Goal: Information Seeking & Learning: Learn about a topic

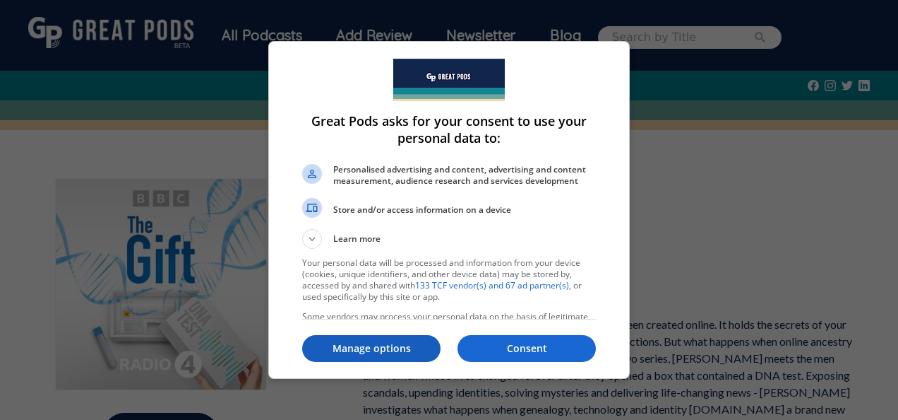
click at [405, 350] on p "Manage options" at bounding box center [371, 348] width 138 height 14
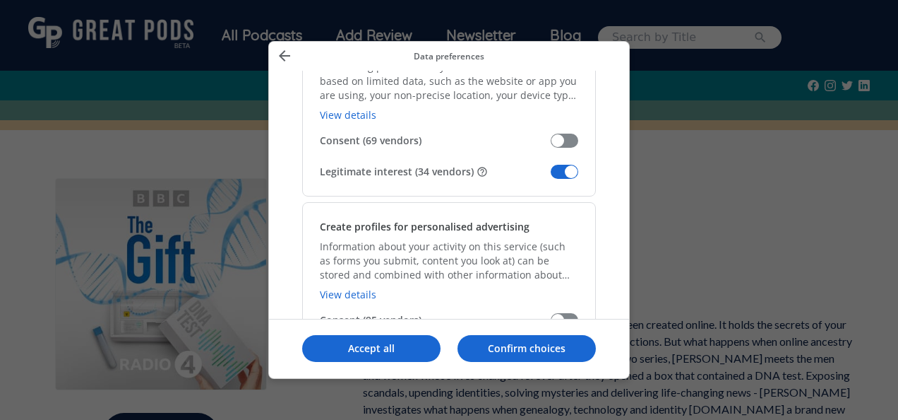
scroll to position [319, 0]
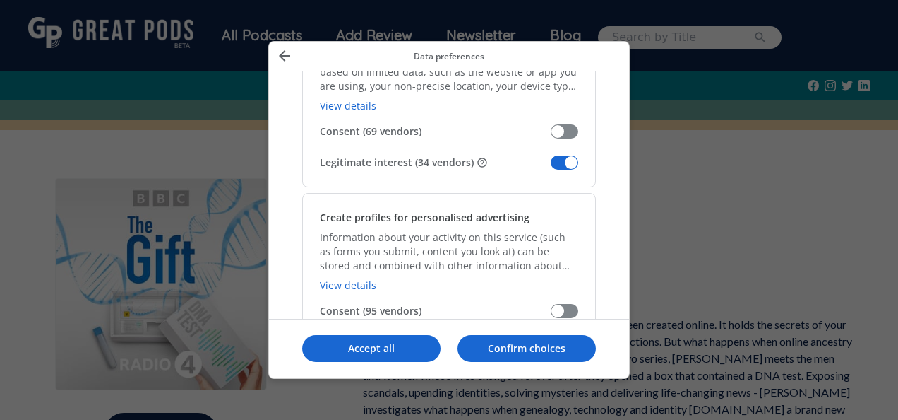
click at [566, 168] on span "Manage your data" at bounding box center [565, 162] width 28 height 14
click at [551, 167] on input "Legitimate interest (34 vendors)" at bounding box center [551, 167] width 0 height 0
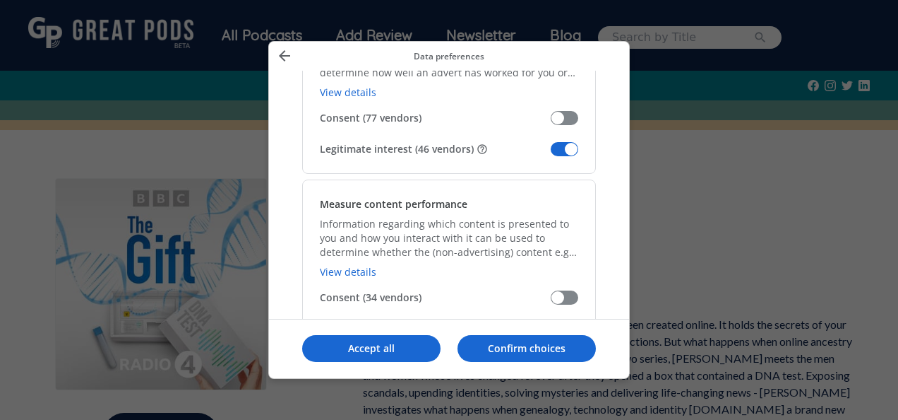
click at [559, 142] on span "Manage your data" at bounding box center [565, 149] width 28 height 14
click at [551, 154] on input "Legitimate interest (46 vendors)" at bounding box center [551, 154] width 0 height 0
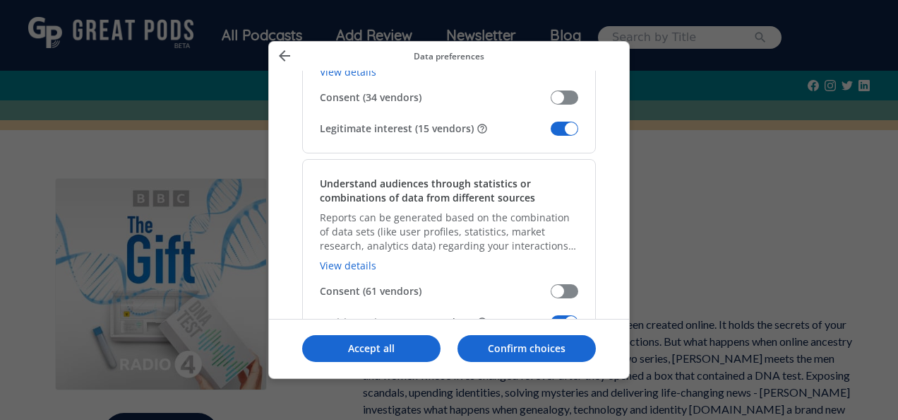
scroll to position [1307, 0]
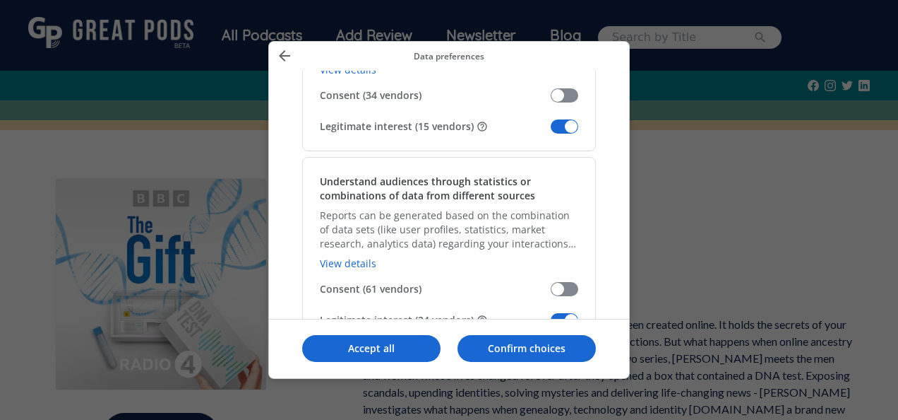
click at [569, 119] on span "Manage your data" at bounding box center [565, 126] width 28 height 14
click at [551, 131] on input "Legitimate interest (15 vendors)" at bounding box center [551, 131] width 0 height 0
click at [569, 313] on span "Manage your data" at bounding box center [565, 320] width 28 height 14
click at [551, 325] on input "Legitimate interest (24 vendors)" at bounding box center [551, 325] width 0 height 0
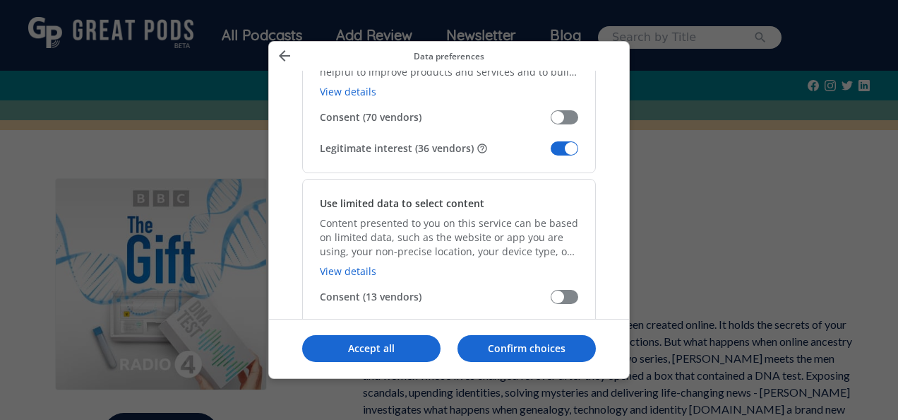
scroll to position [1660, 0]
click at [573, 150] on div "Develop and improve services Information about your activity on this service, s…" at bounding box center [449, 85] width 294 height 174
click at [569, 141] on span "Manage your data" at bounding box center [565, 147] width 28 height 14
click at [551, 152] on input "Legitimate interest (36 vendors)" at bounding box center [551, 152] width 0 height 0
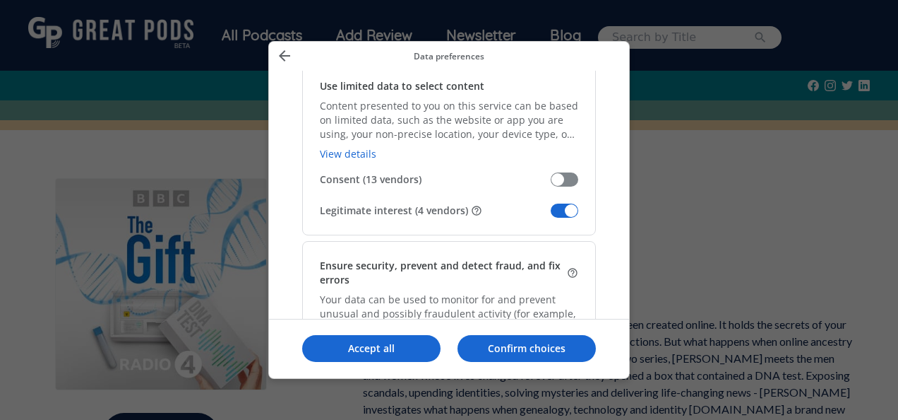
scroll to position [1776, 0]
click at [568, 210] on span "Manage your data" at bounding box center [565, 210] width 28 height 14
click at [551, 215] on input "Legitimate interest (4 vendors)" at bounding box center [551, 215] width 0 height 0
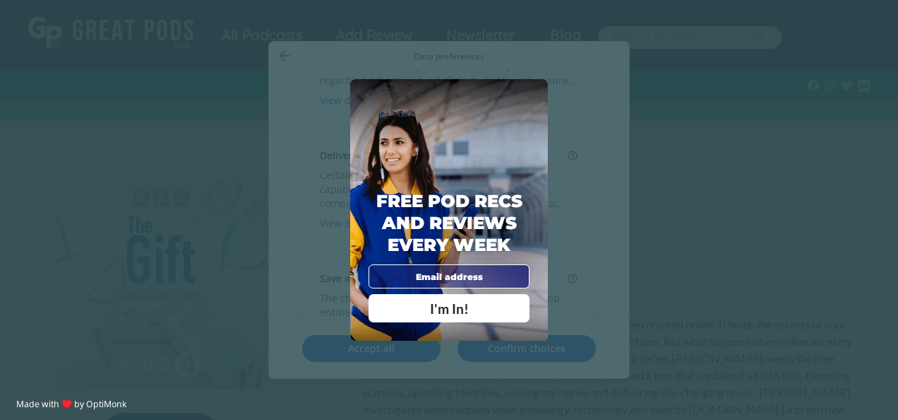
scroll to position [2044, 0]
click at [535, 93] on span "X" at bounding box center [534, 92] width 8 height 13
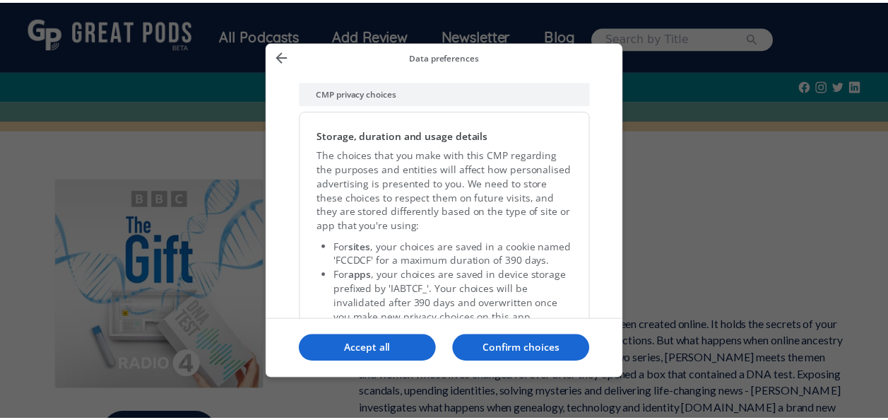
scroll to position [3045, 0]
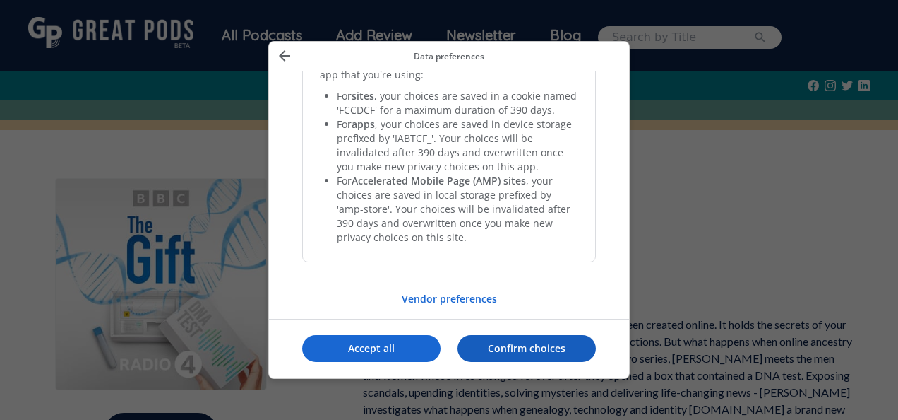
click at [492, 355] on button "Confirm choices" at bounding box center [527, 348] width 138 height 27
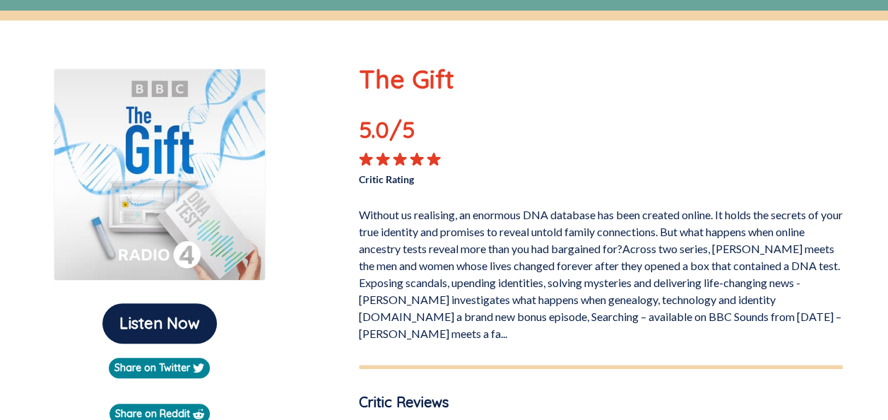
scroll to position [109, 0]
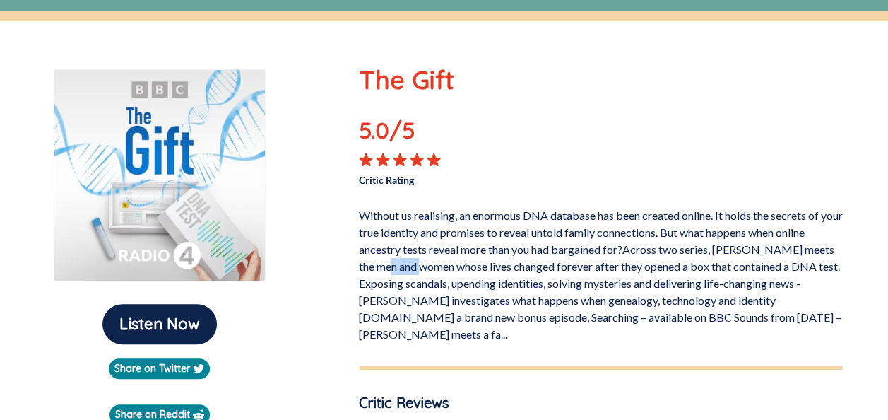
drag, startPoint x: 423, startPoint y: 269, endPoint x: 452, endPoint y: 269, distance: 29.0
click at [452, 269] on p "Without us realising, an enormous DNA database has been created online. It hold…" at bounding box center [601, 271] width 484 height 141
drag, startPoint x: 452, startPoint y: 269, endPoint x: 468, endPoint y: 298, distance: 32.9
click at [468, 298] on p "Without us realising, an enormous DNA database has been created online. It hold…" at bounding box center [601, 271] width 484 height 141
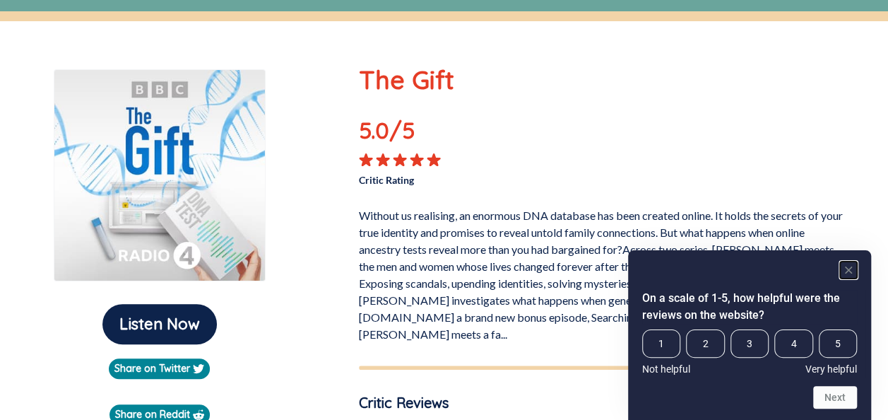
click at [843, 270] on rect "Hide survey" at bounding box center [848, 269] width 17 height 17
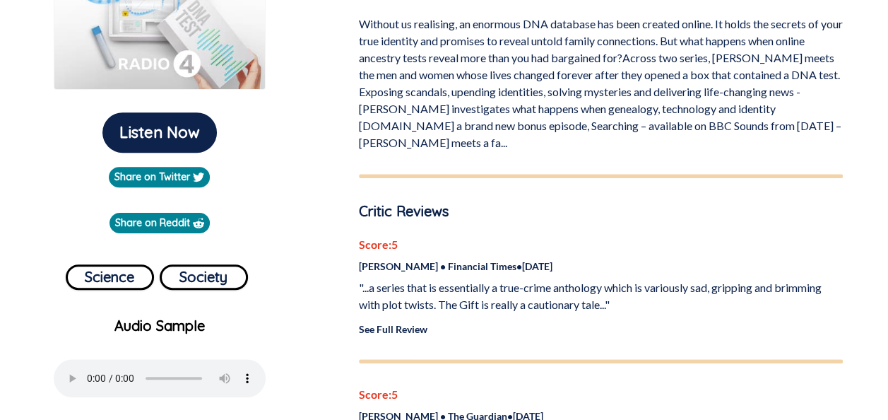
scroll to position [301, 0]
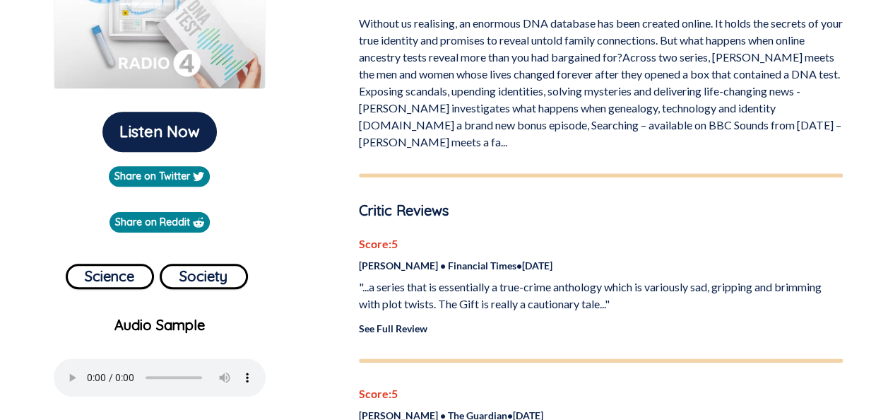
click at [398, 329] on link "See Full Review" at bounding box center [393, 328] width 69 height 12
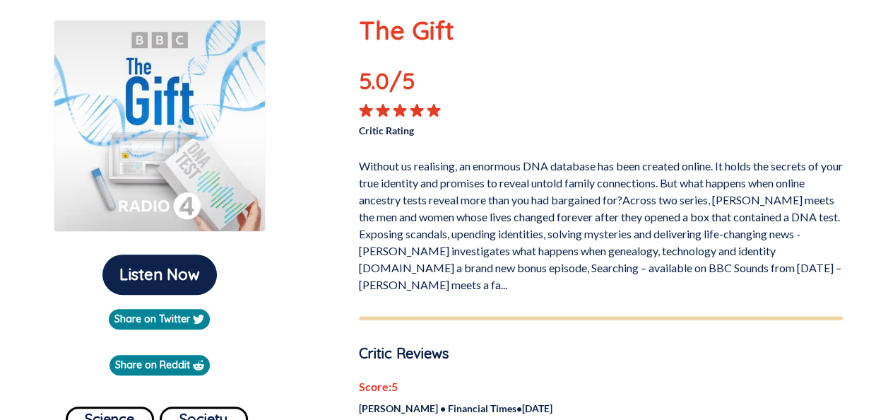
scroll to position [112, 0]
